Goal: Task Accomplishment & Management: Complete application form

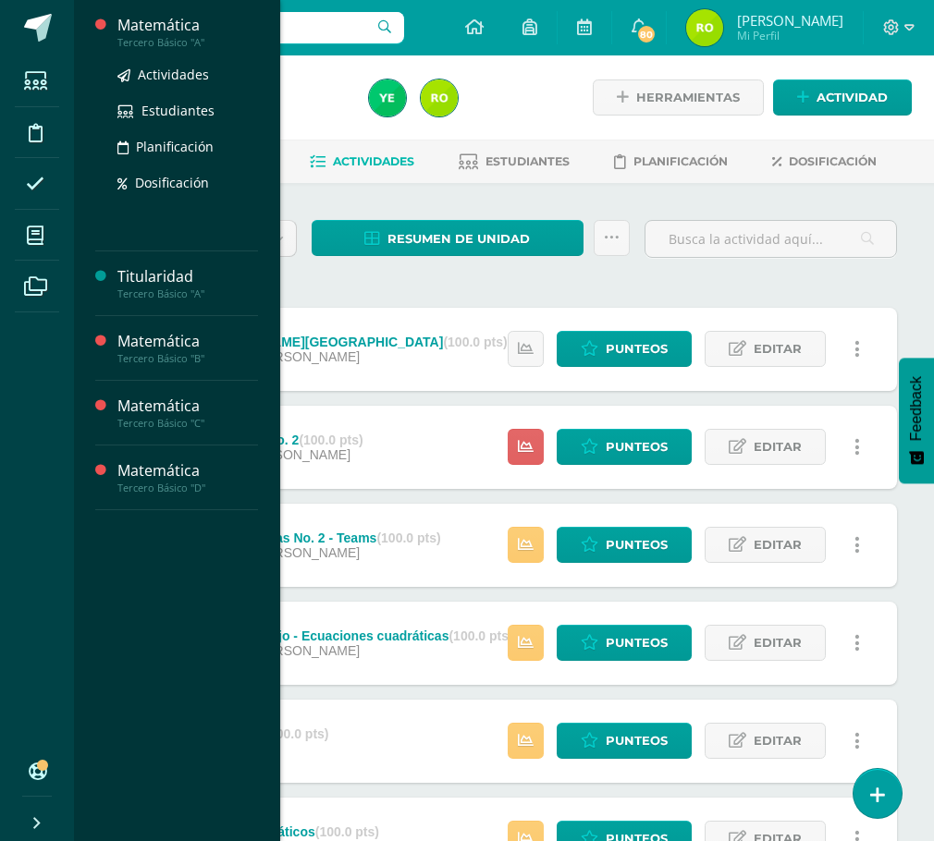
click at [143, 29] on div "Matemática" at bounding box center [187, 25] width 141 height 21
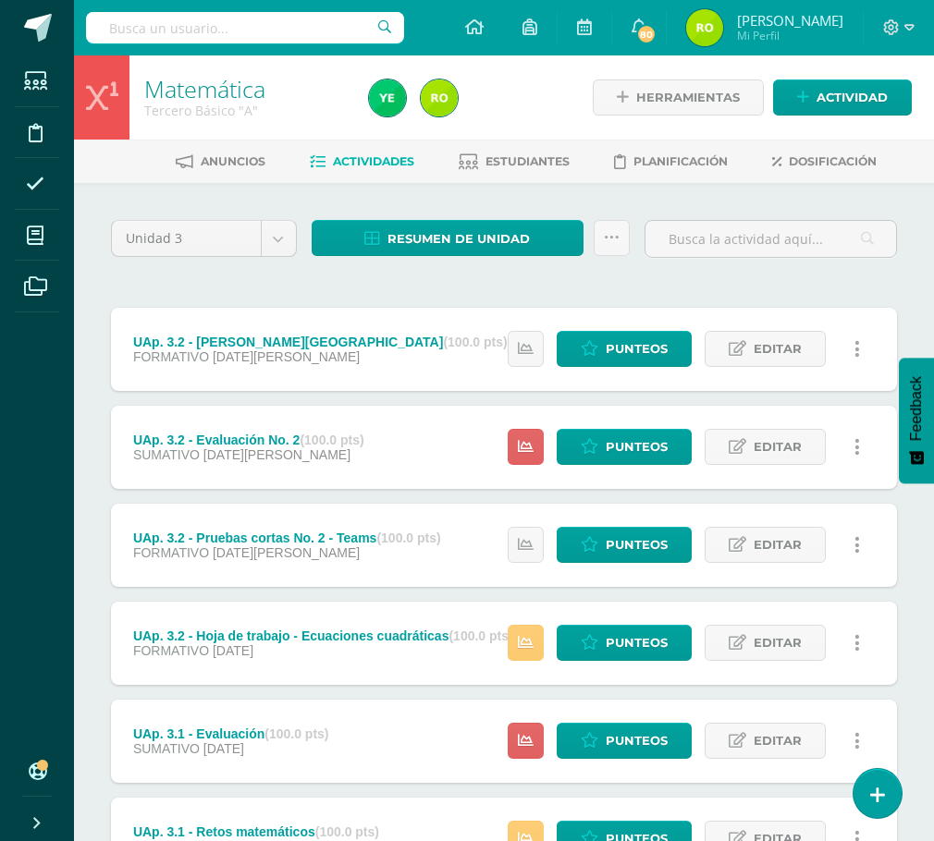
scroll to position [92, 0]
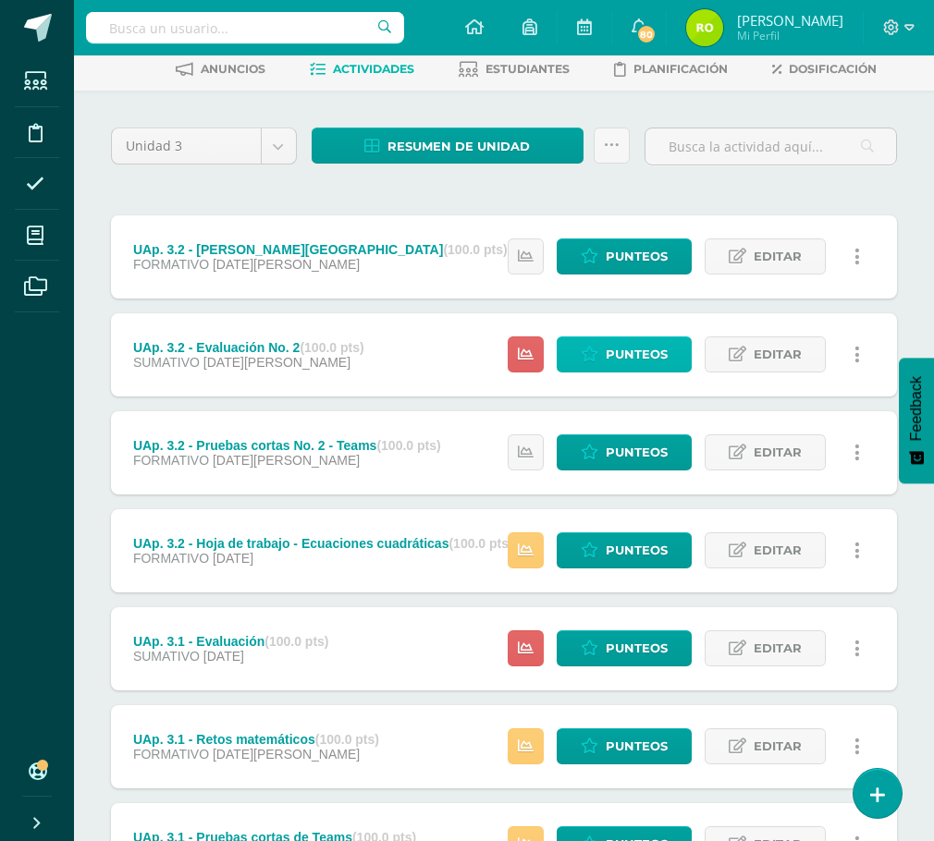
click at [623, 352] on span "Punteos" at bounding box center [637, 354] width 62 height 34
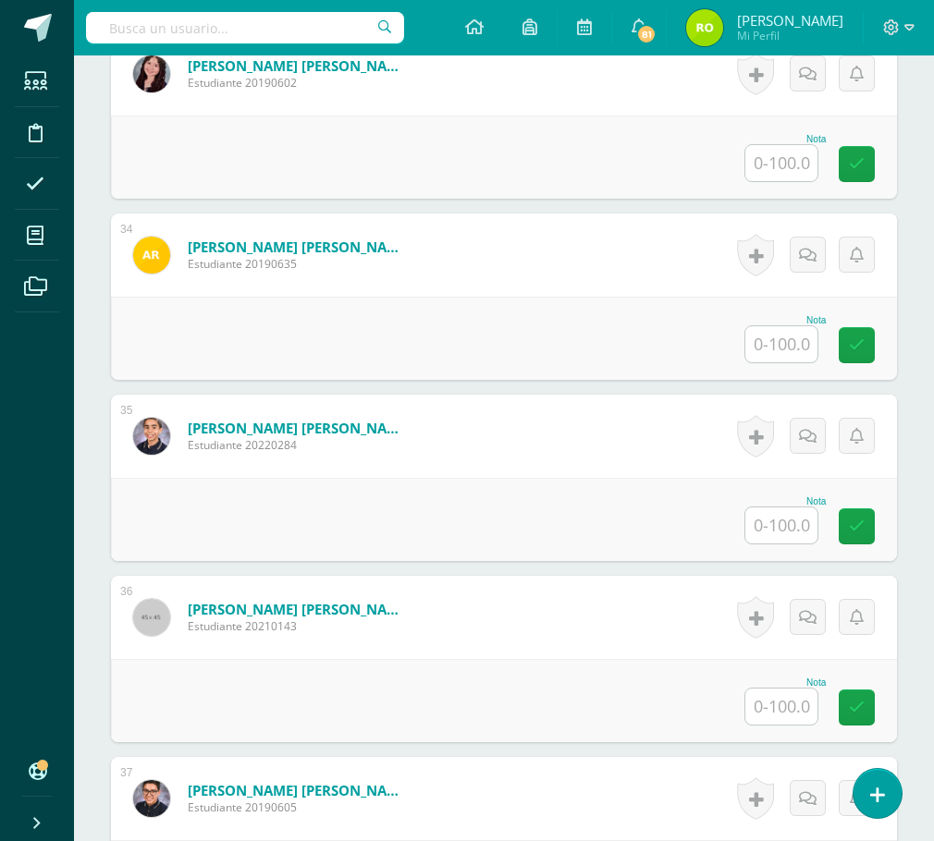
scroll to position [6317, 0]
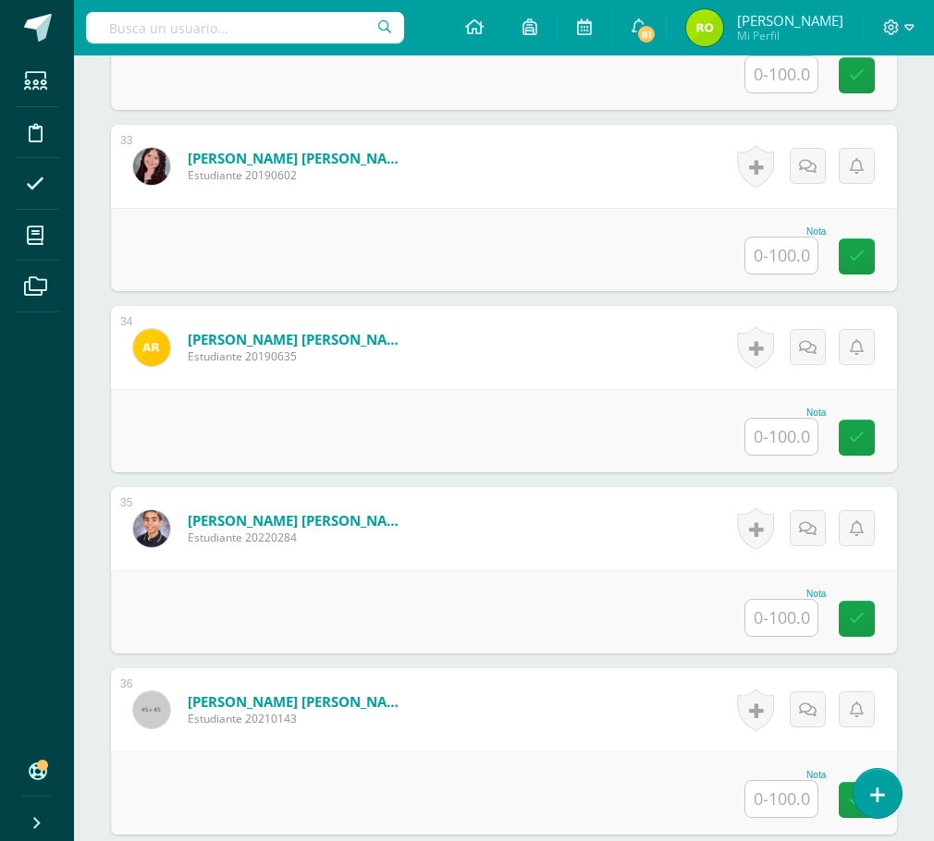
click at [796, 438] on input "text" at bounding box center [781, 437] width 72 height 36
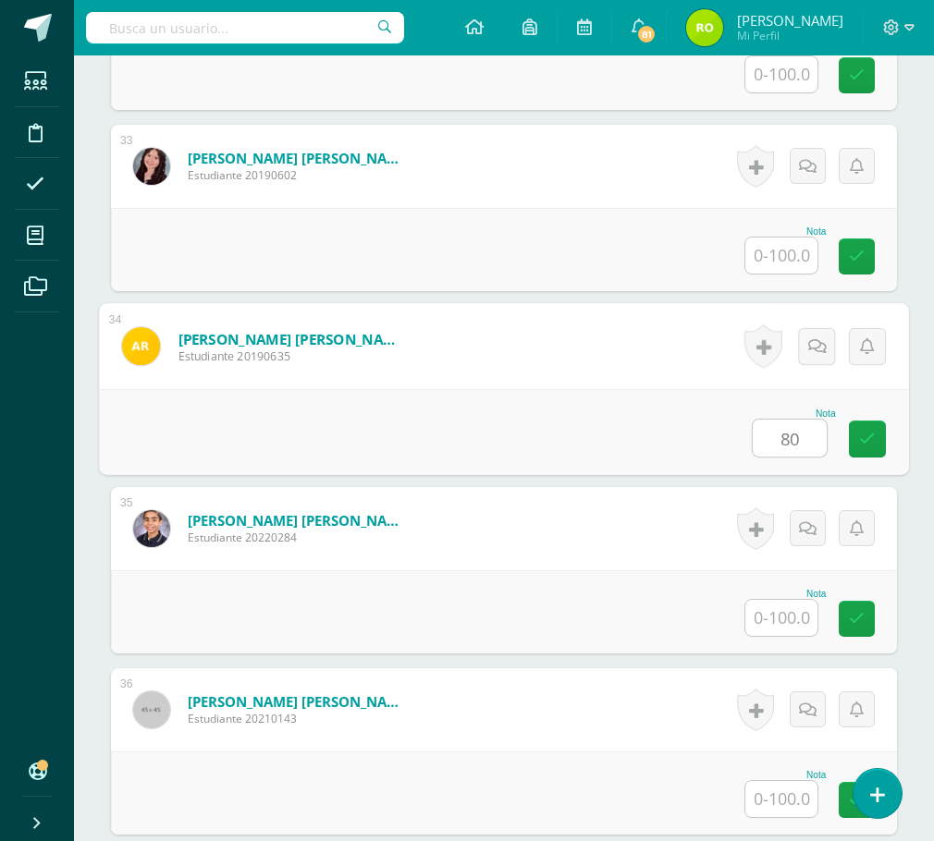
type input "80"
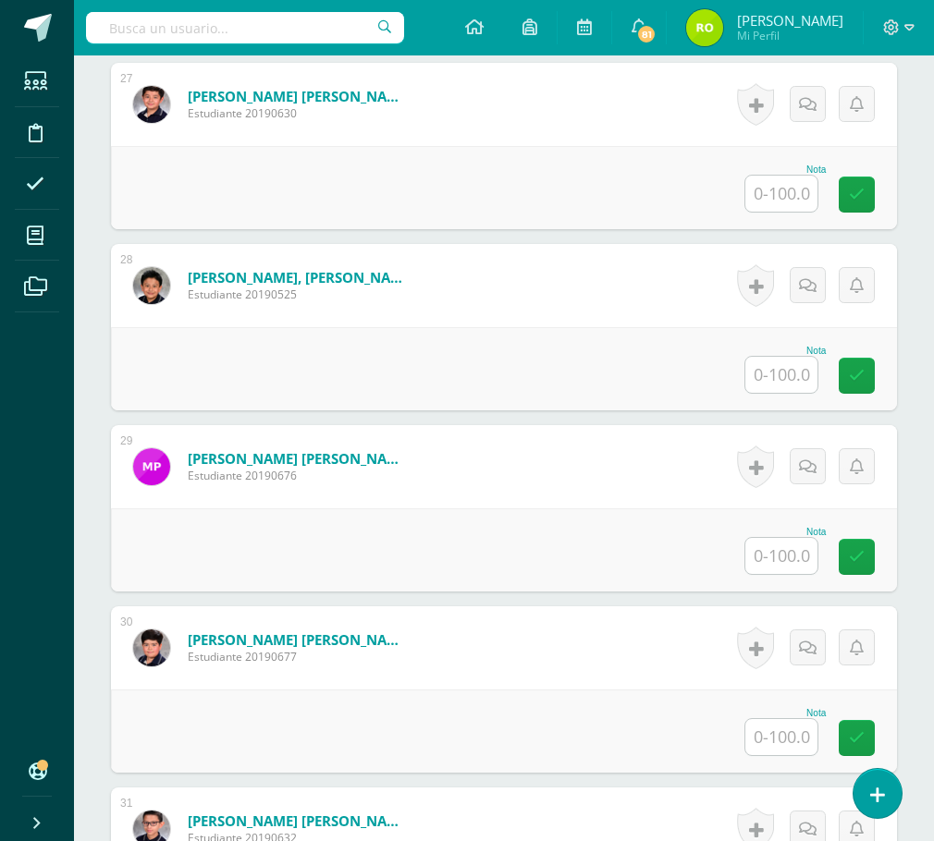
scroll to position [5115, 0]
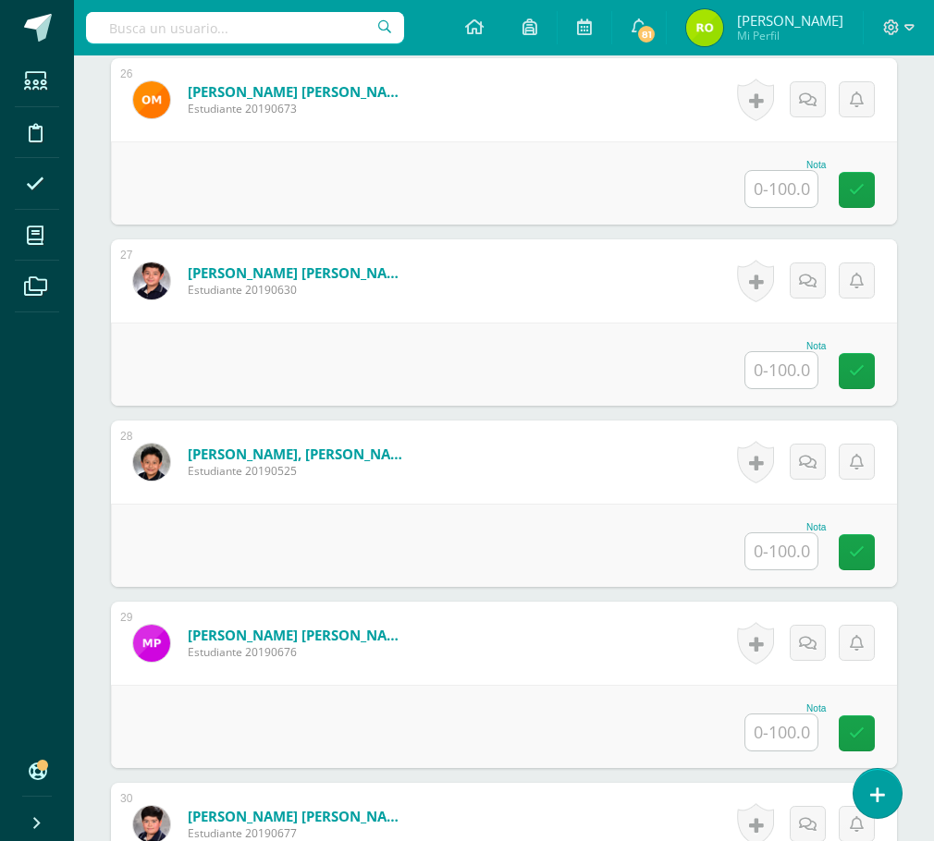
drag, startPoint x: 787, startPoint y: 366, endPoint x: 767, endPoint y: 370, distance: 20.7
click at [787, 366] on input "text" at bounding box center [781, 370] width 72 height 36
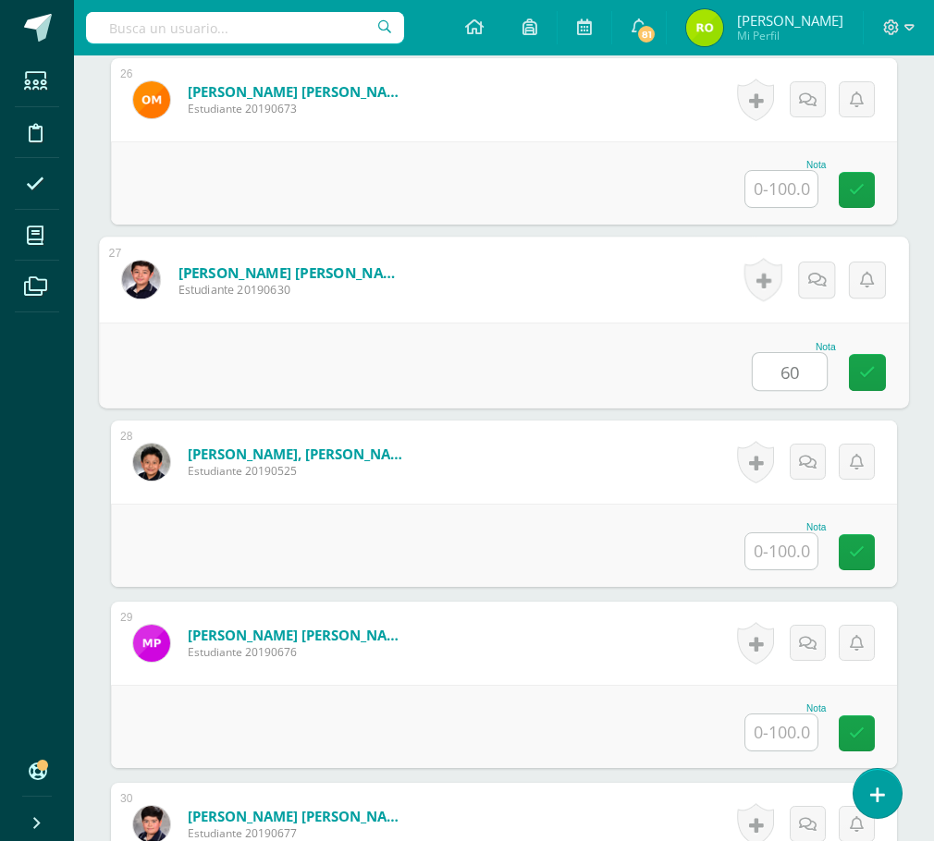
type input "60"
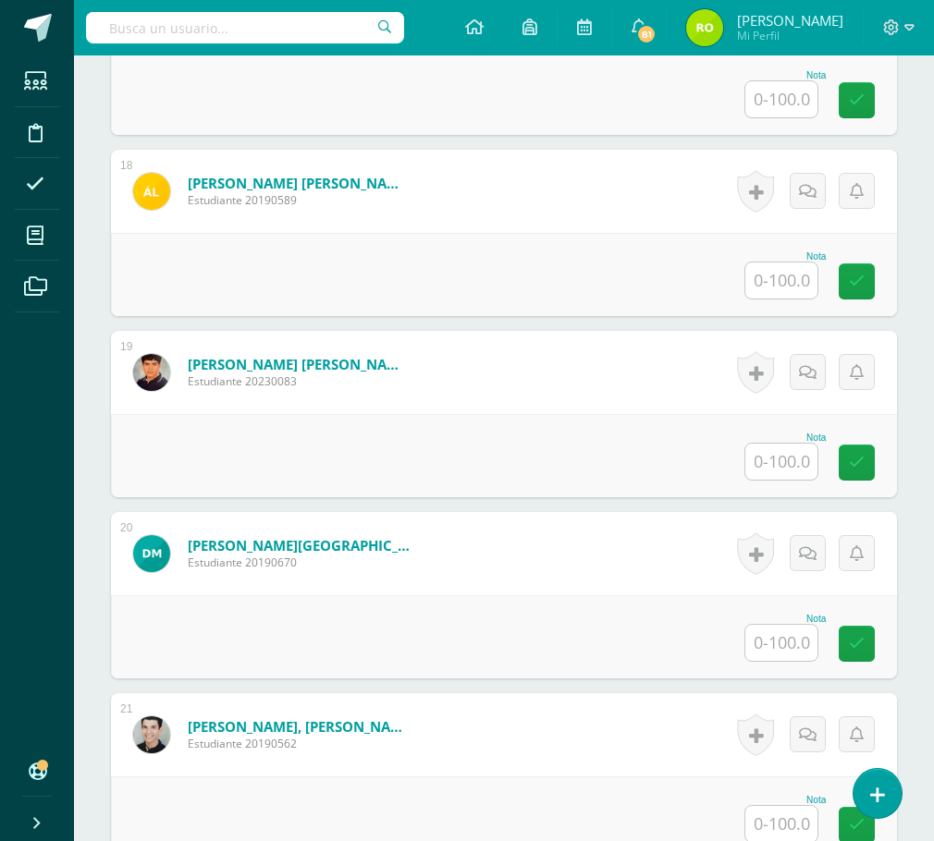
scroll to position [3543, 0]
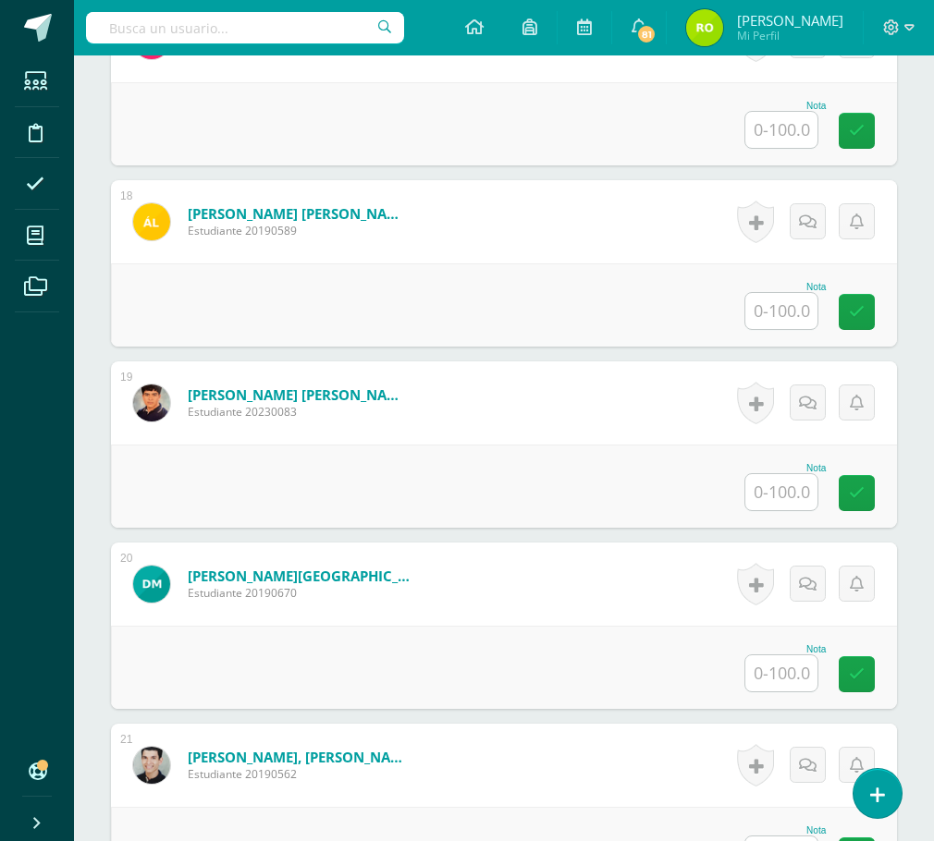
click at [779, 312] on input "text" at bounding box center [781, 311] width 72 height 36
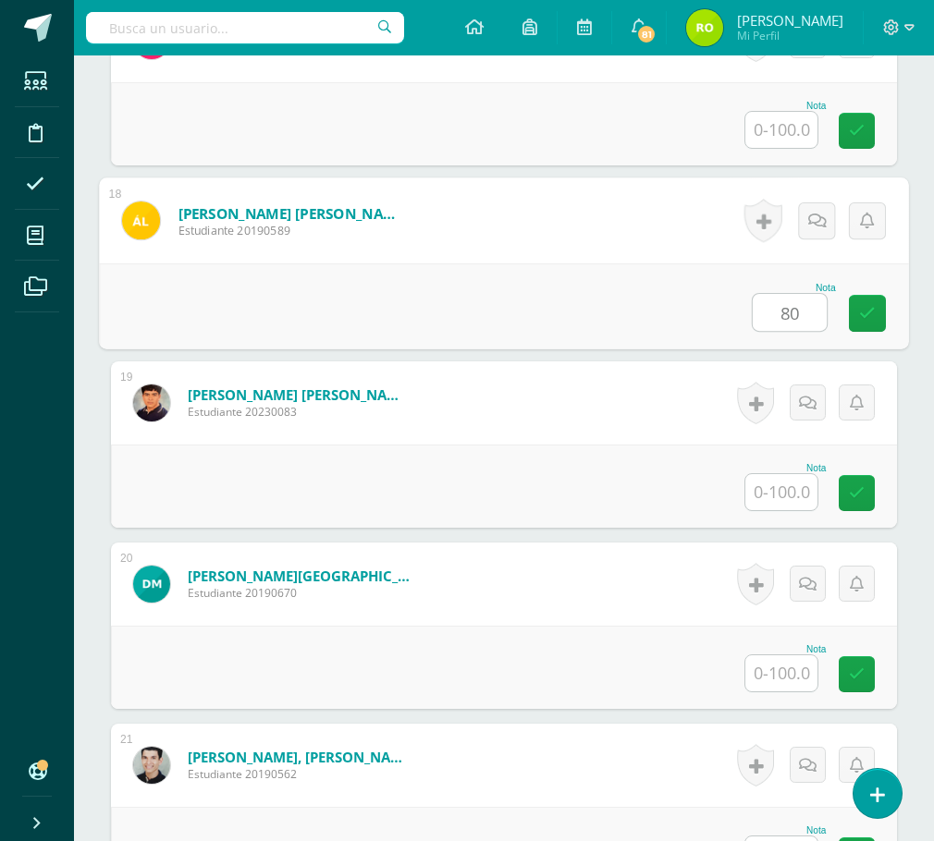
type input "80"
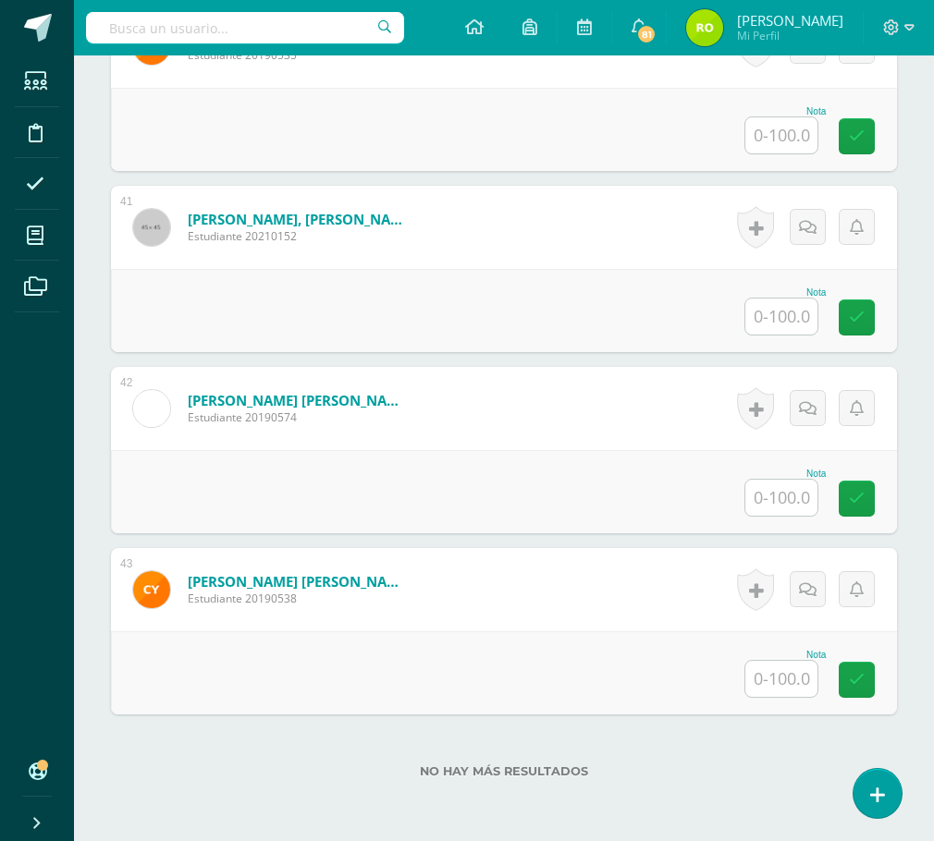
scroll to position [7791, 0]
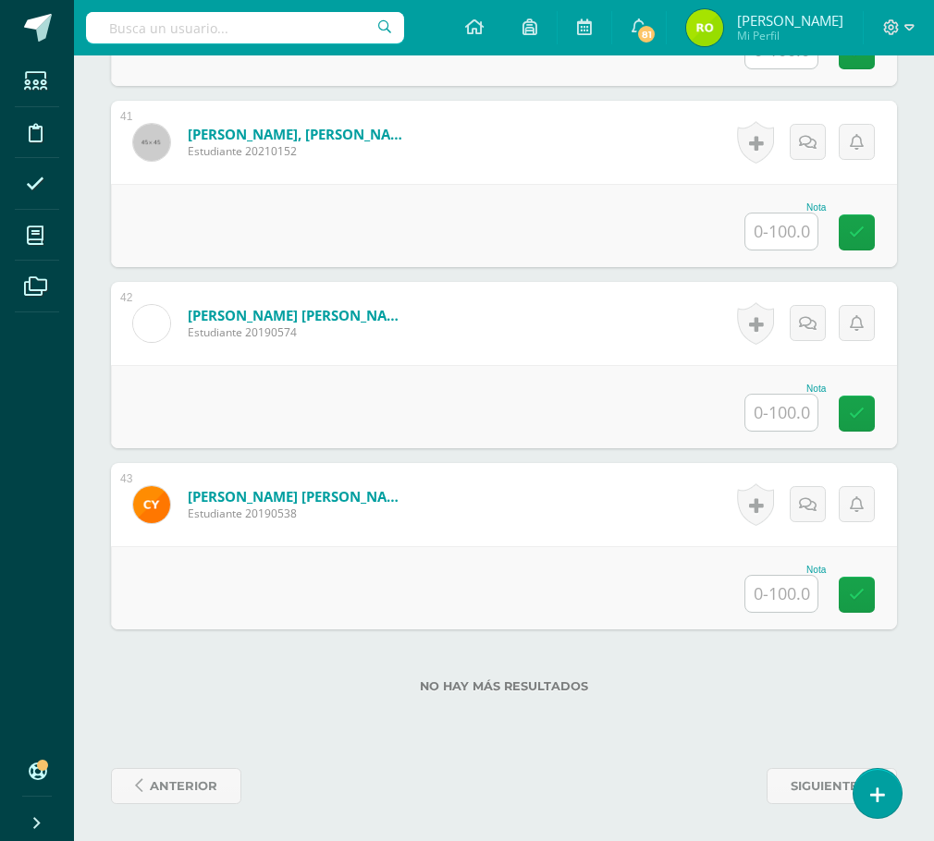
click at [791, 594] on input "text" at bounding box center [781, 594] width 72 height 36
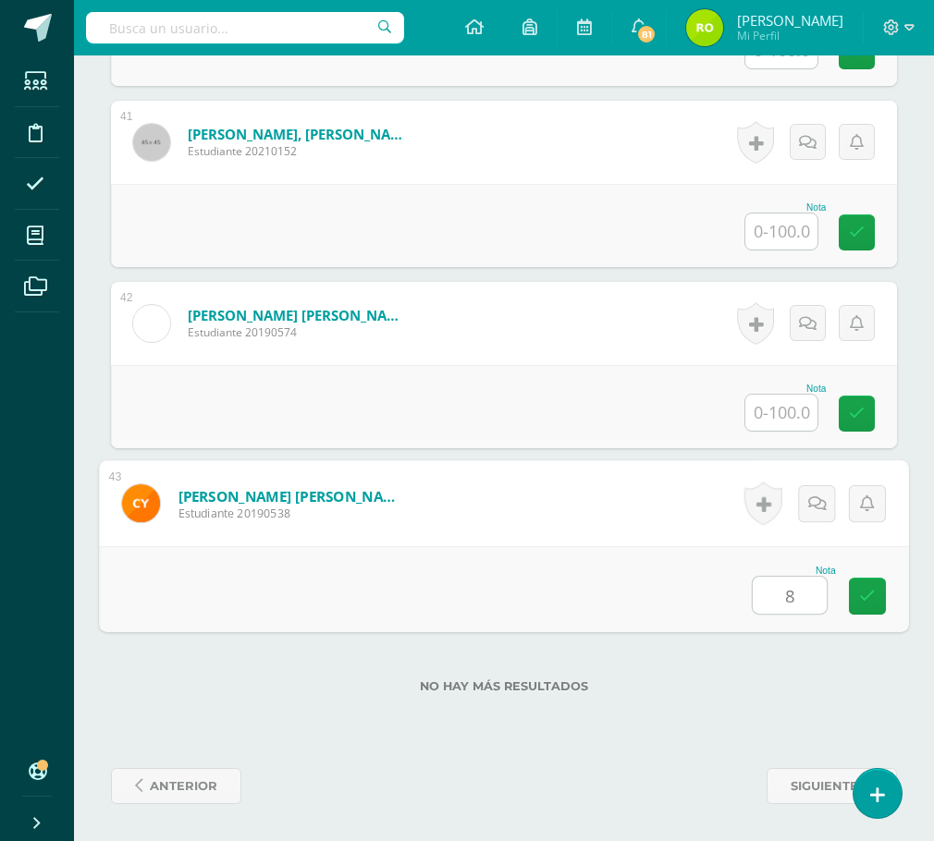
type input "80"
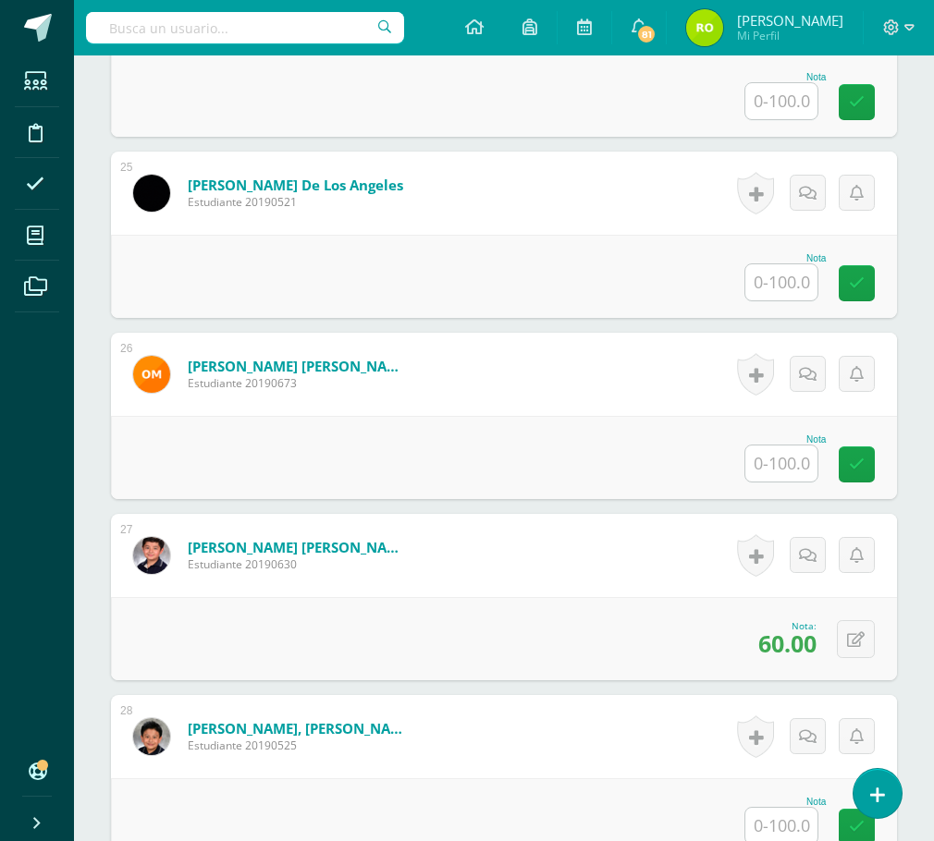
scroll to position [4832, 0]
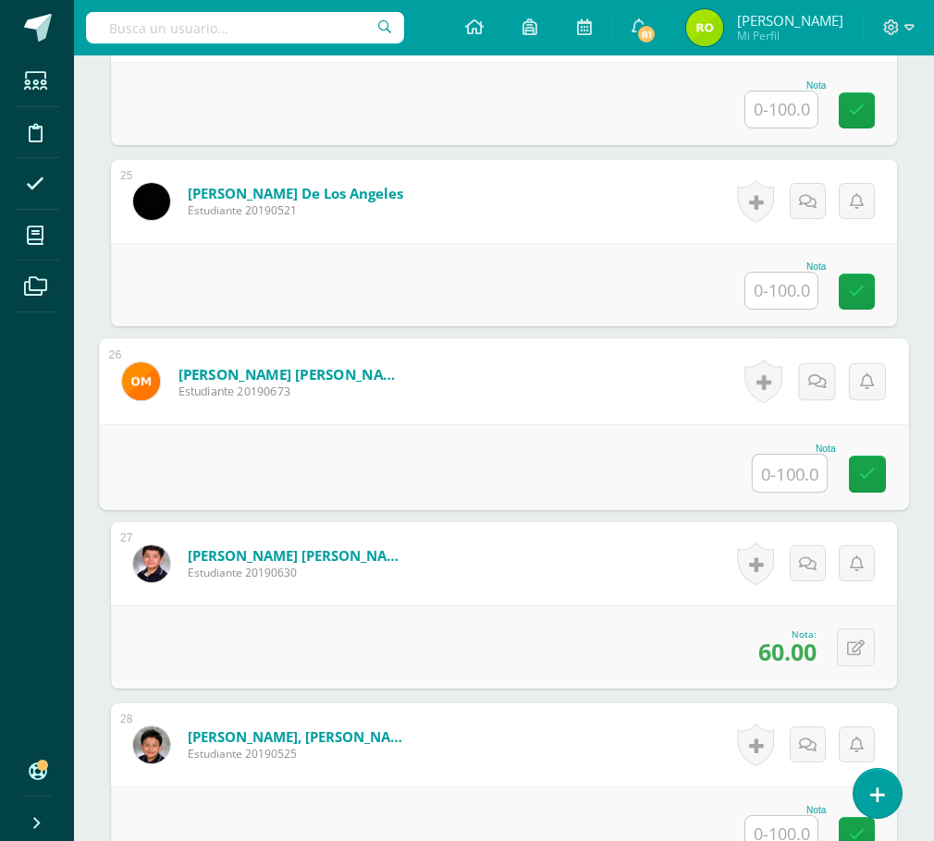
click at [786, 468] on input "text" at bounding box center [790, 473] width 74 height 37
type input "70"
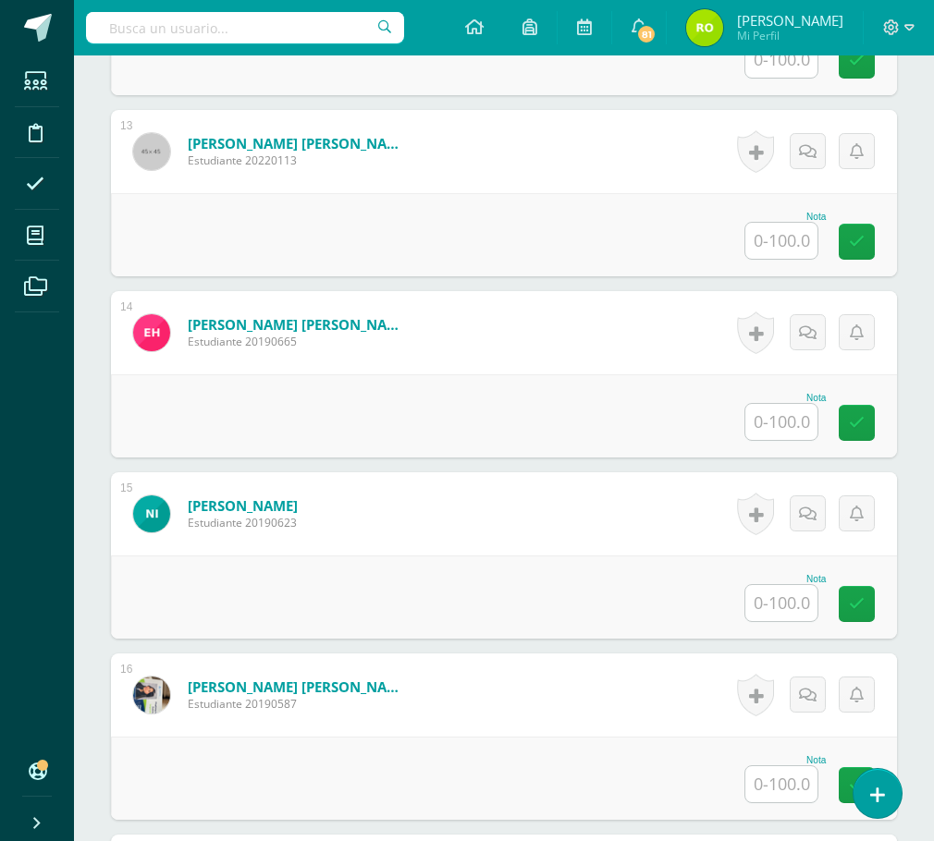
scroll to position [2428, 0]
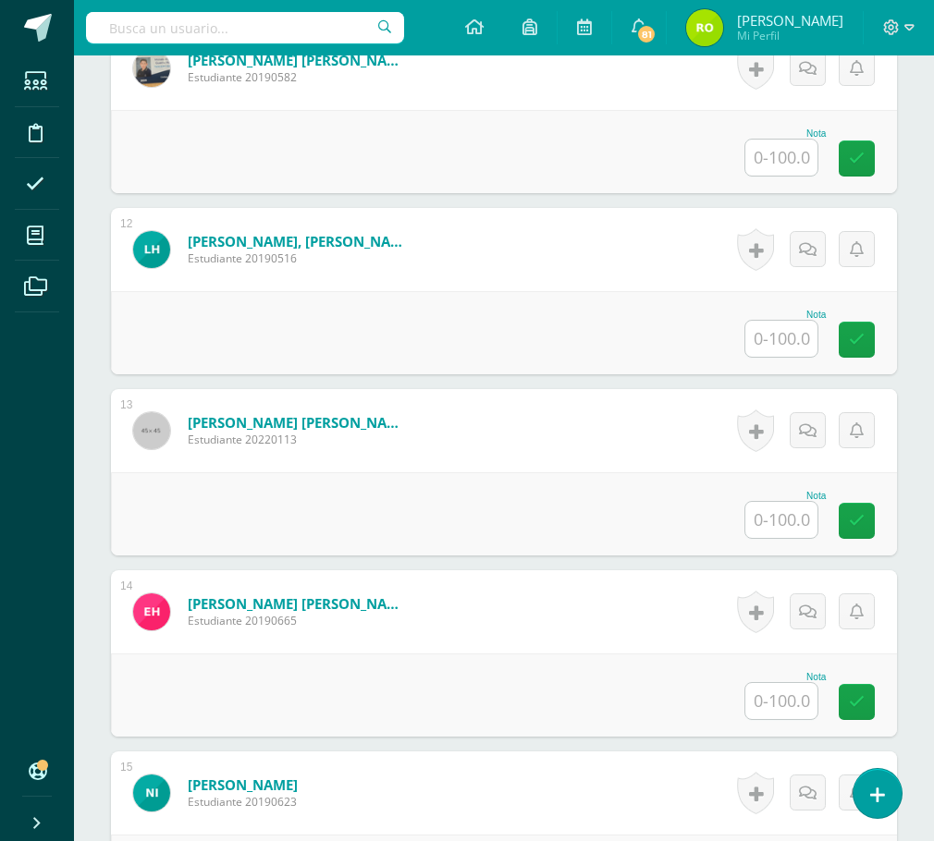
click at [767, 516] on input "text" at bounding box center [781, 520] width 72 height 36
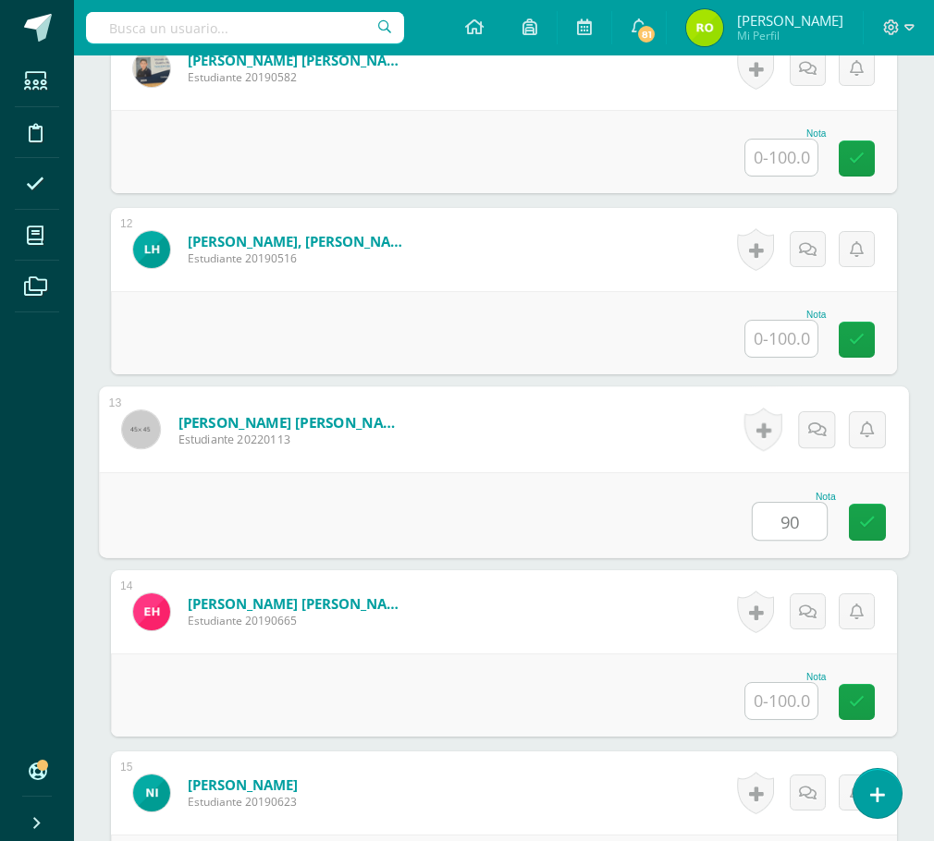
type input "90"
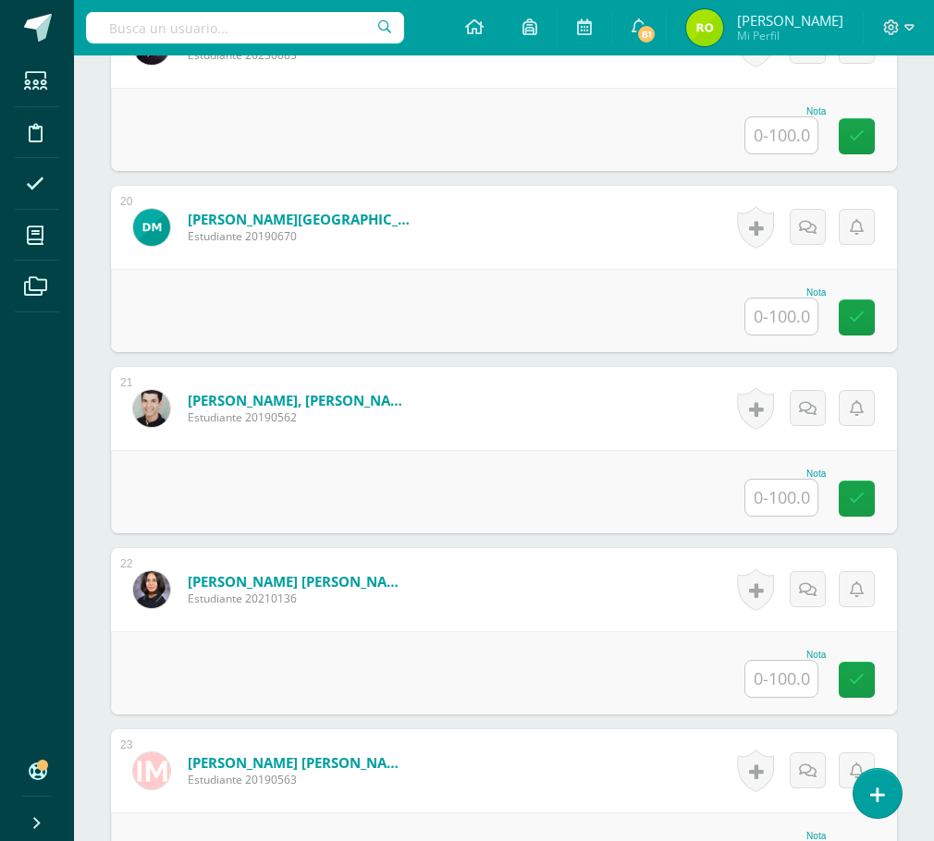
scroll to position [3907, 0]
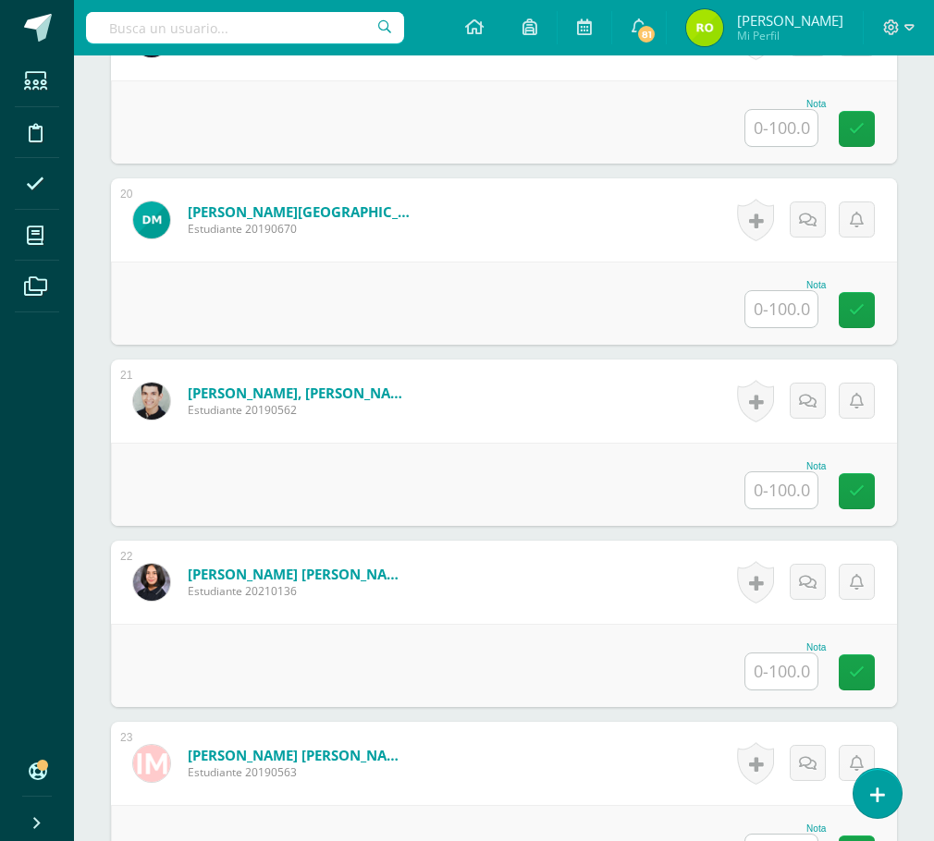
click at [784, 489] on input "text" at bounding box center [781, 490] width 72 height 36
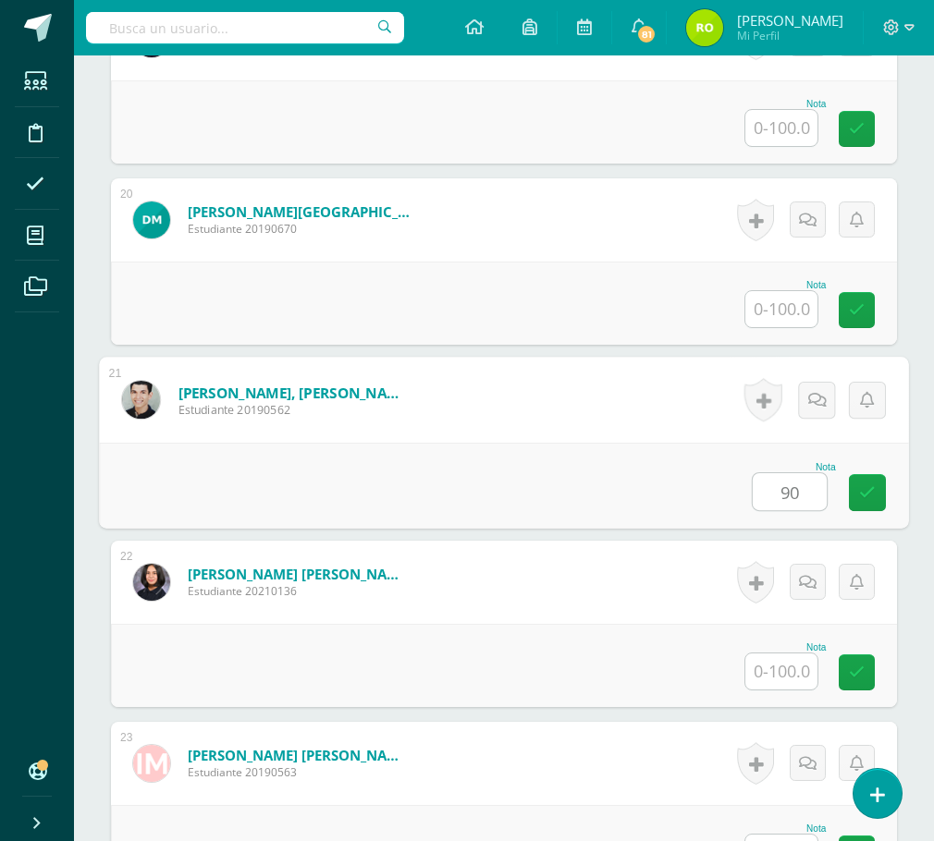
type input "90"
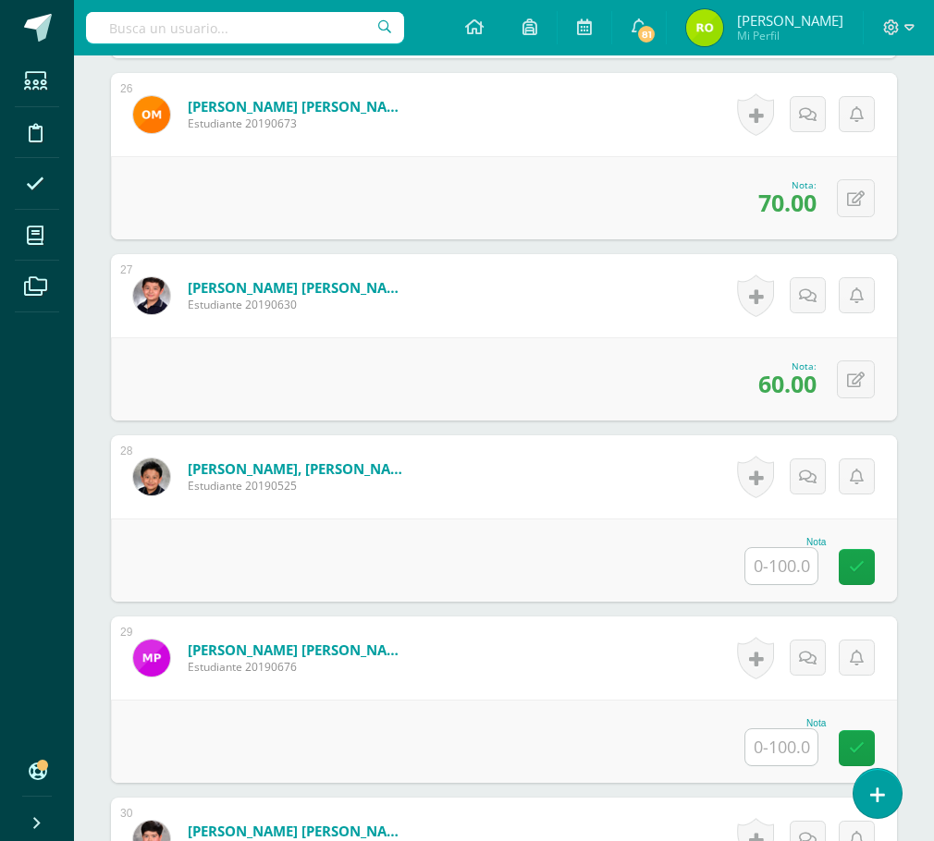
scroll to position [5109, 0]
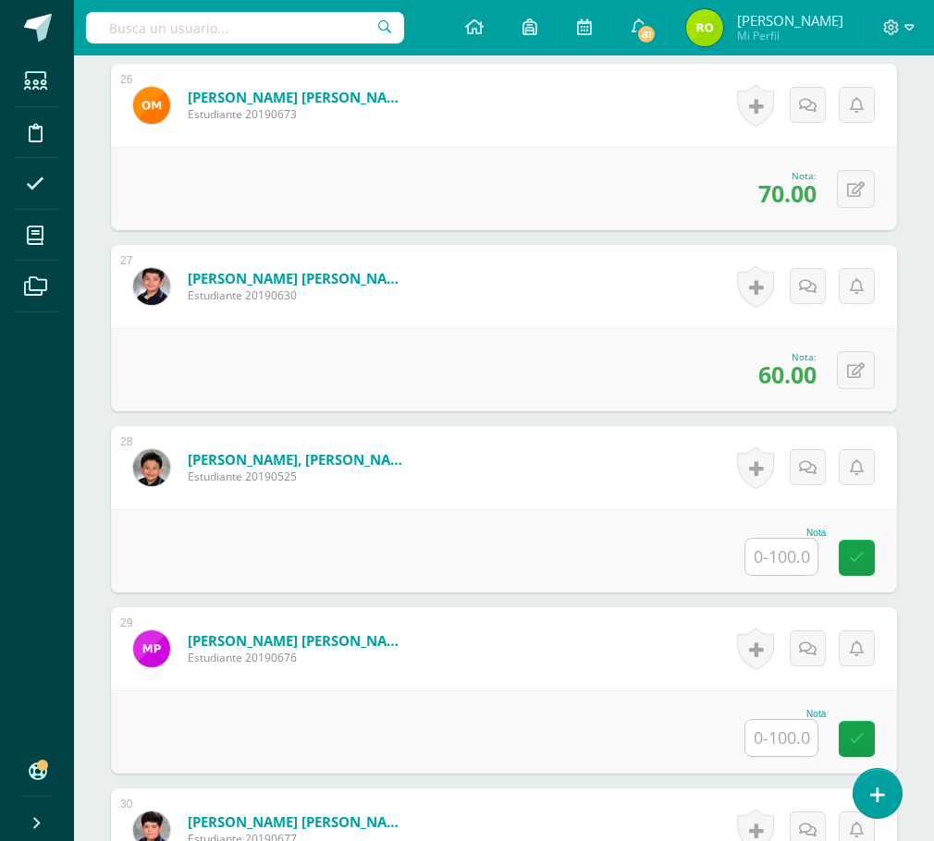
click at [777, 545] on input "text" at bounding box center [781, 557] width 72 height 36
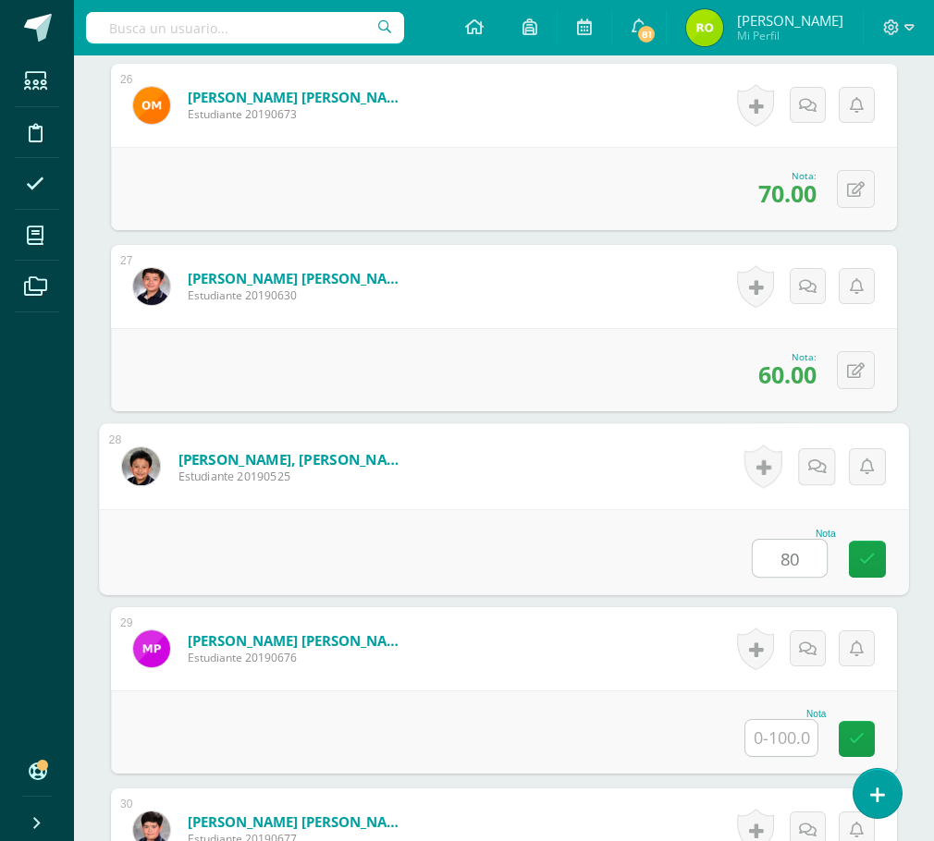
type input "80"
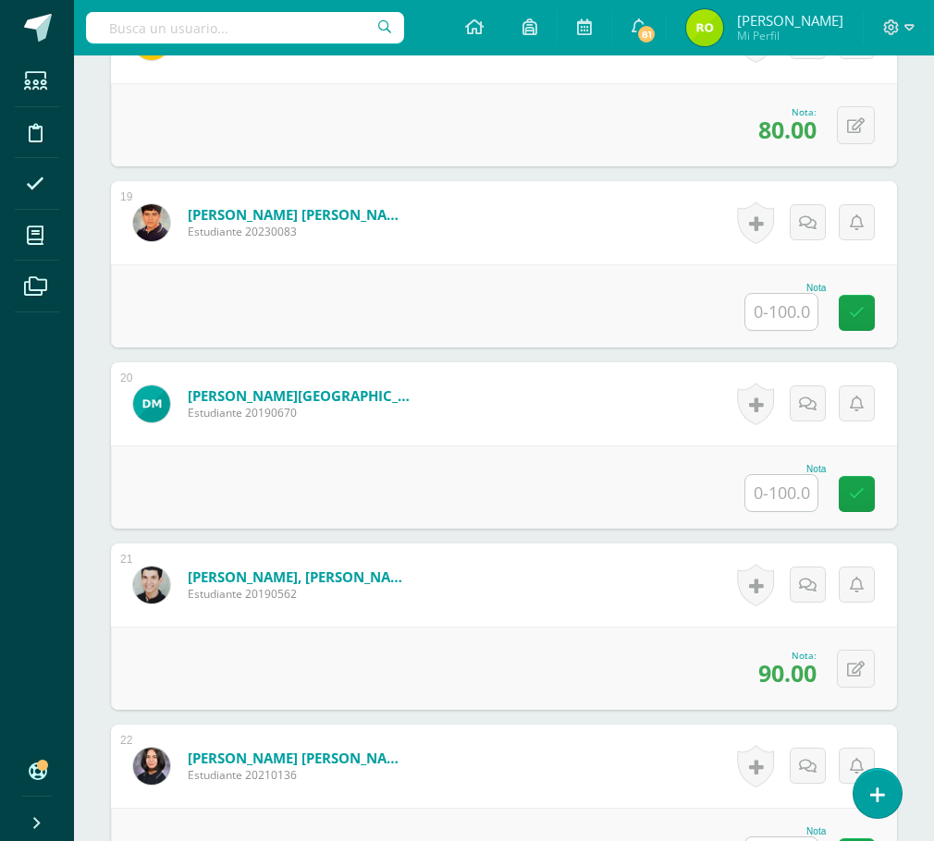
scroll to position [3722, 0]
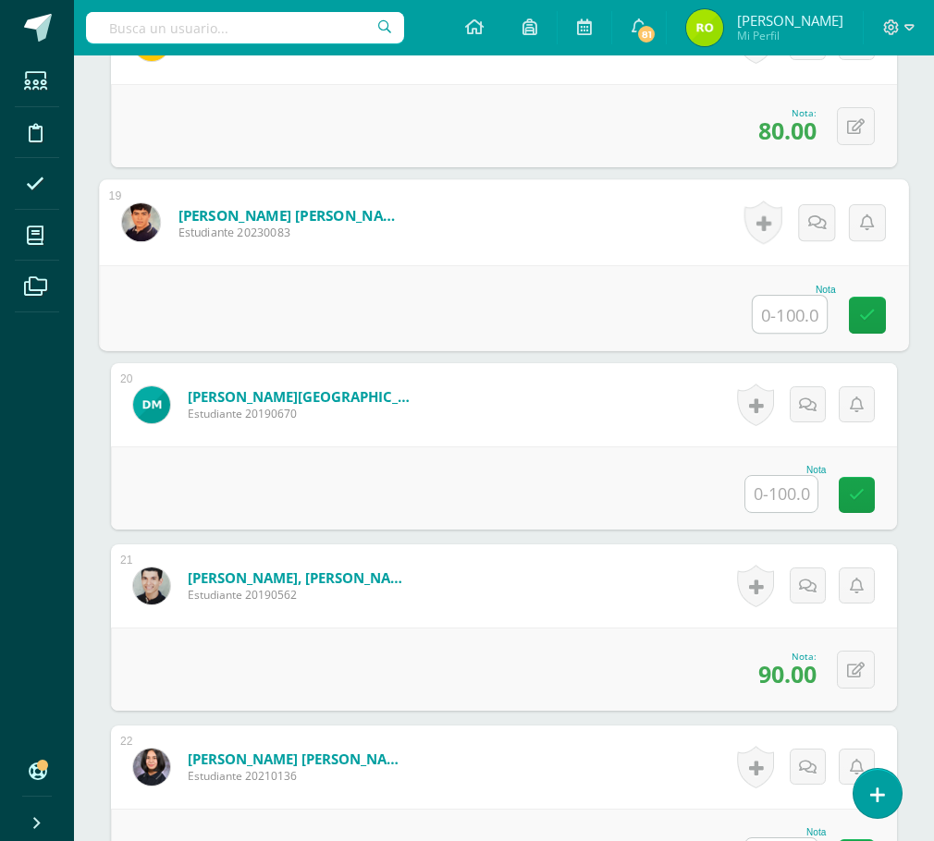
click at [788, 314] on input "text" at bounding box center [790, 314] width 74 height 37
type input "30"
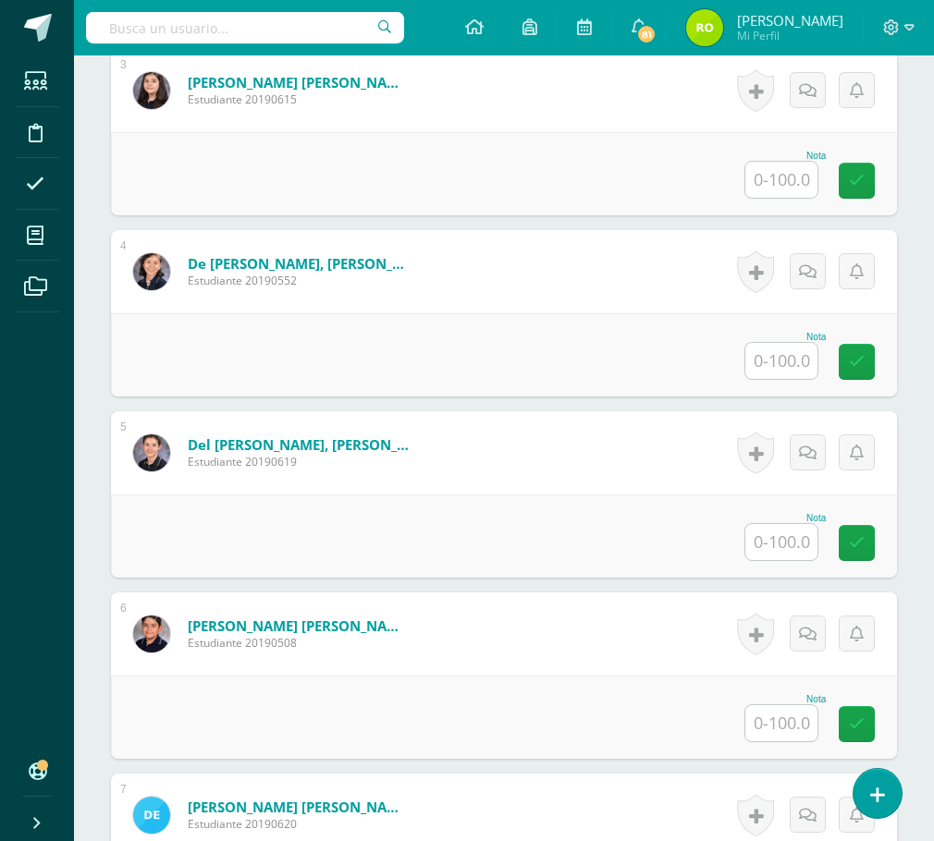
scroll to position [949, 0]
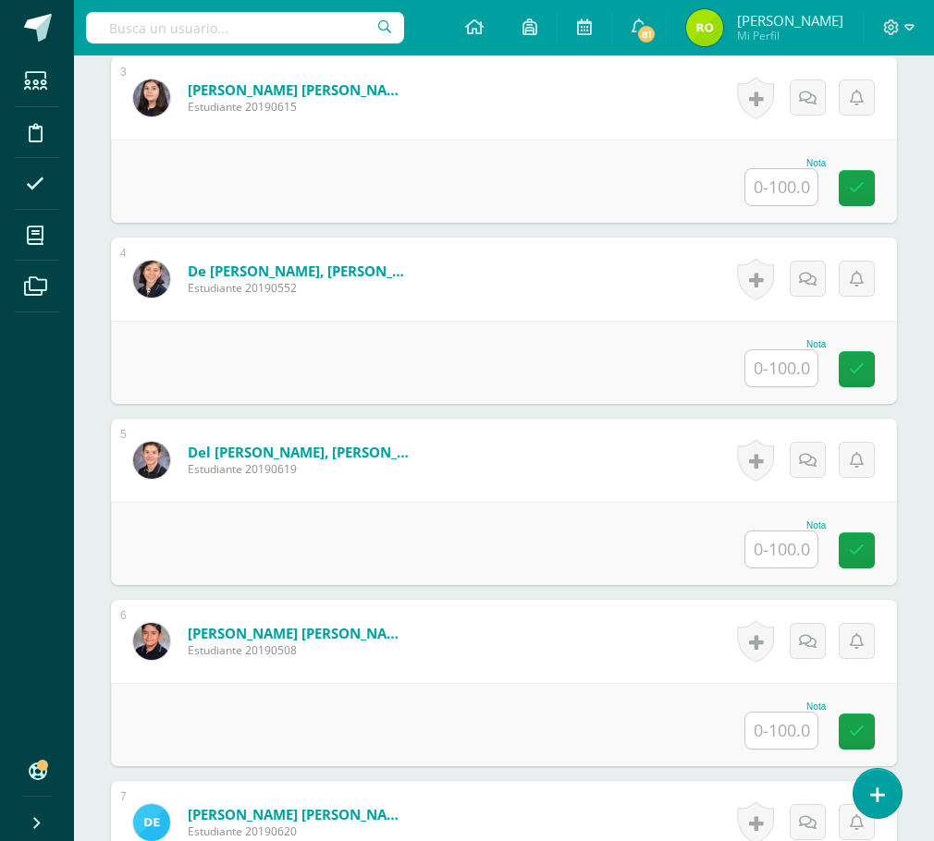
click at [784, 363] on input "text" at bounding box center [781, 368] width 72 height 36
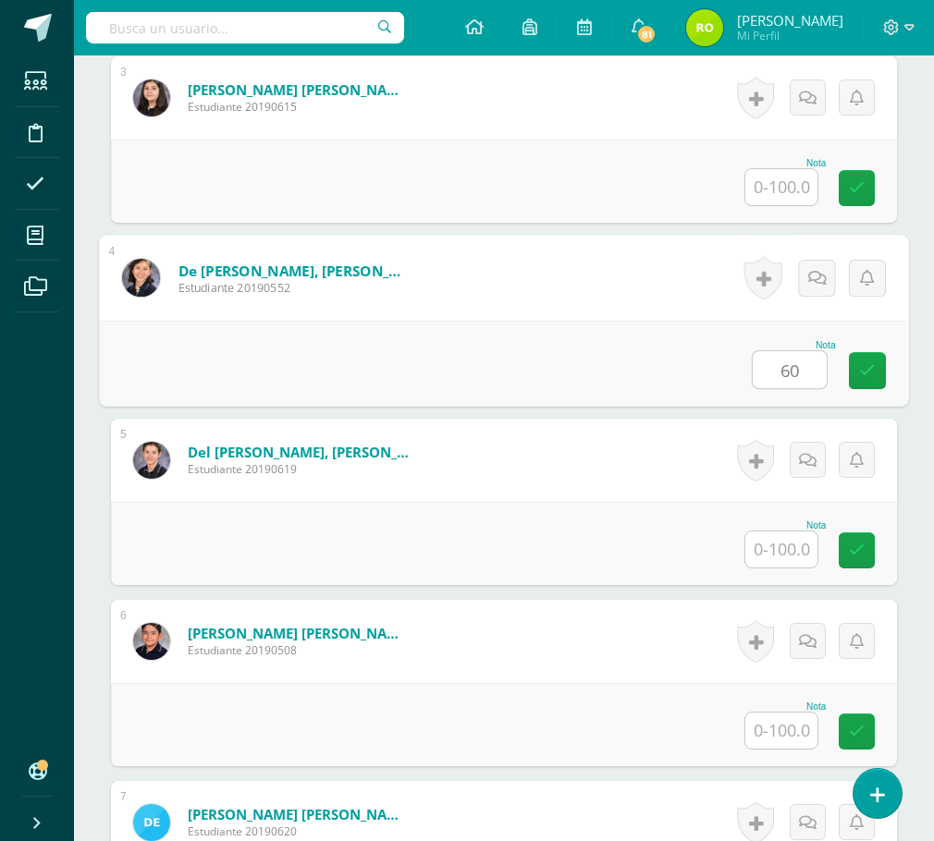
type input "60"
